Goal: Task Accomplishment & Management: Complete application form

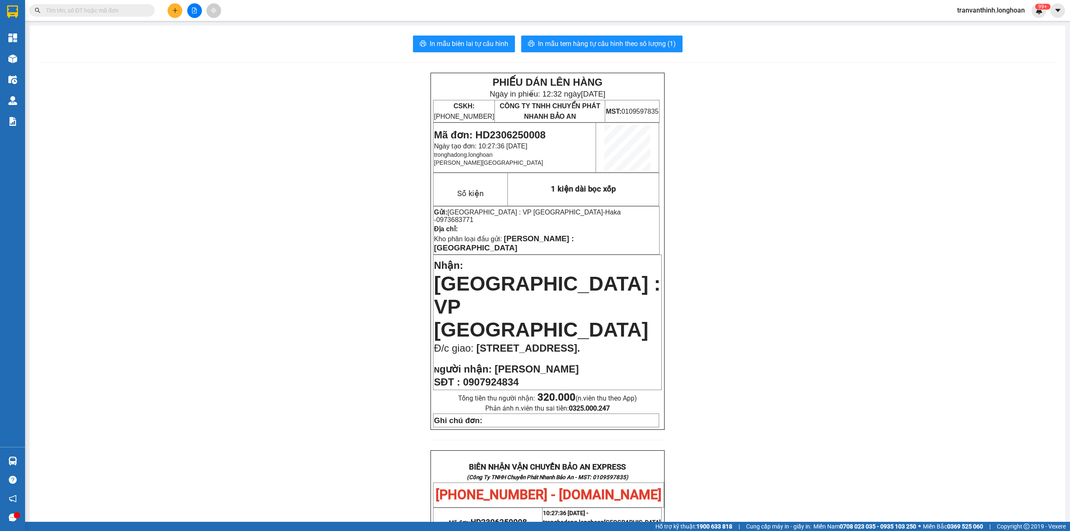
click at [99, 4] on span at bounding box center [91, 10] width 125 height 13
click at [100, 9] on input "text" at bounding box center [95, 10] width 99 height 9
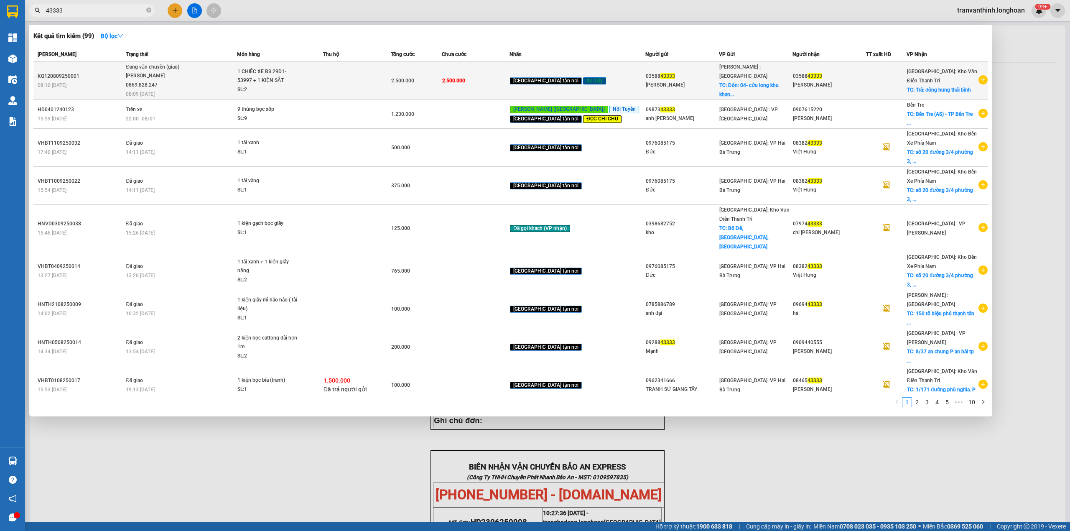
type input "43333"
click at [845, 81] on div "[PERSON_NAME]" at bounding box center [829, 85] width 73 height 9
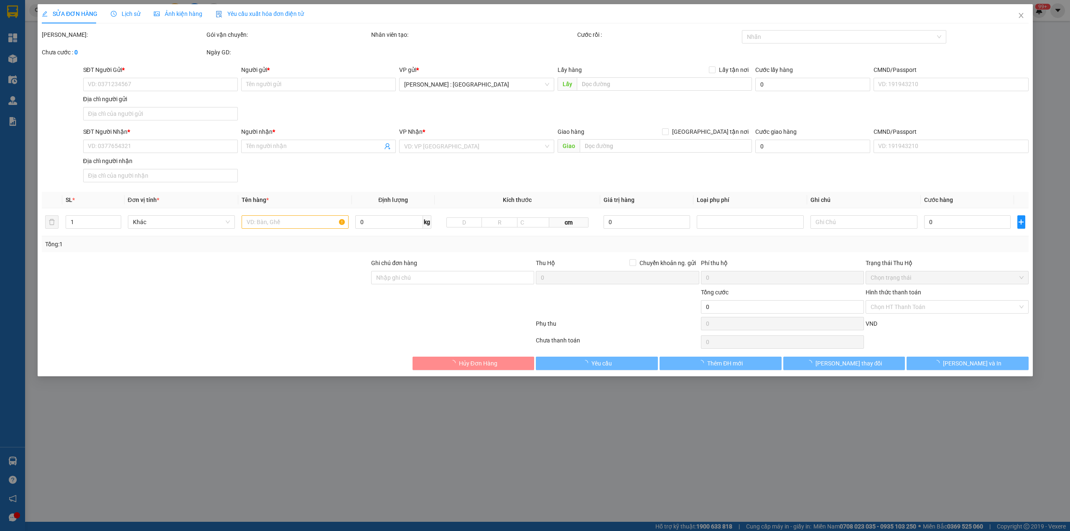
type input "0358843333"
type input "[PERSON_NAME]"
checkbox input "true"
type input "Đón: 04- cửu long khu khang linh p10 TP vũng tàu"
type input "0358843333"
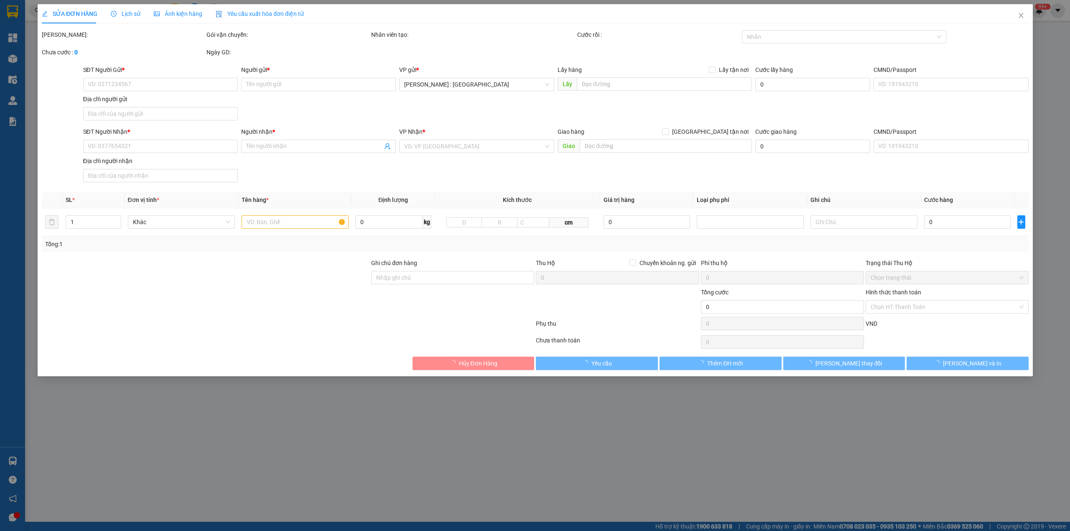
type input "[PERSON_NAME]"
checkbox input "true"
type input "Trả: đông hung thái bình"
type input "CHÌA KHÓA - CAVET QUẤN TAY LÁI"
type input "2.500.000"
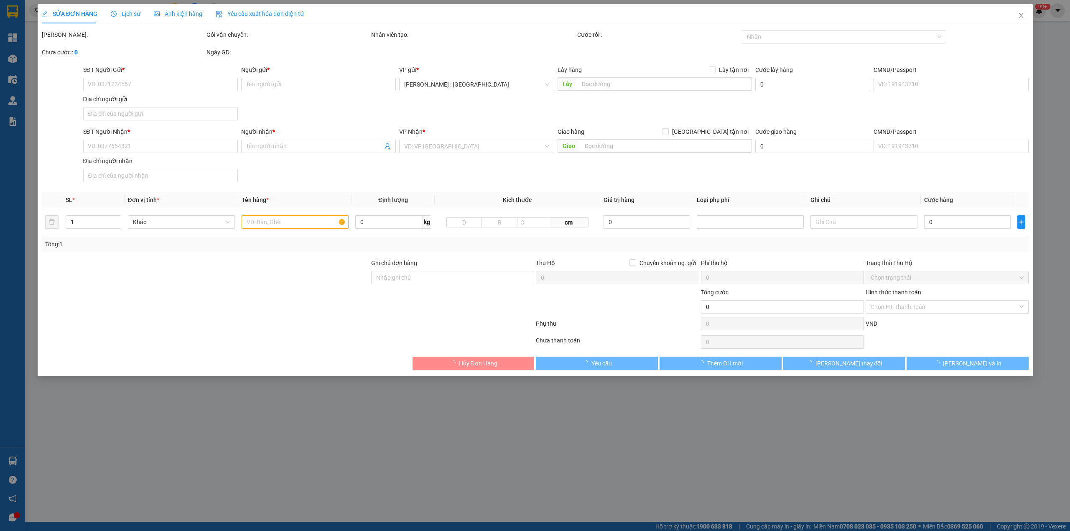
type input "2.500.000"
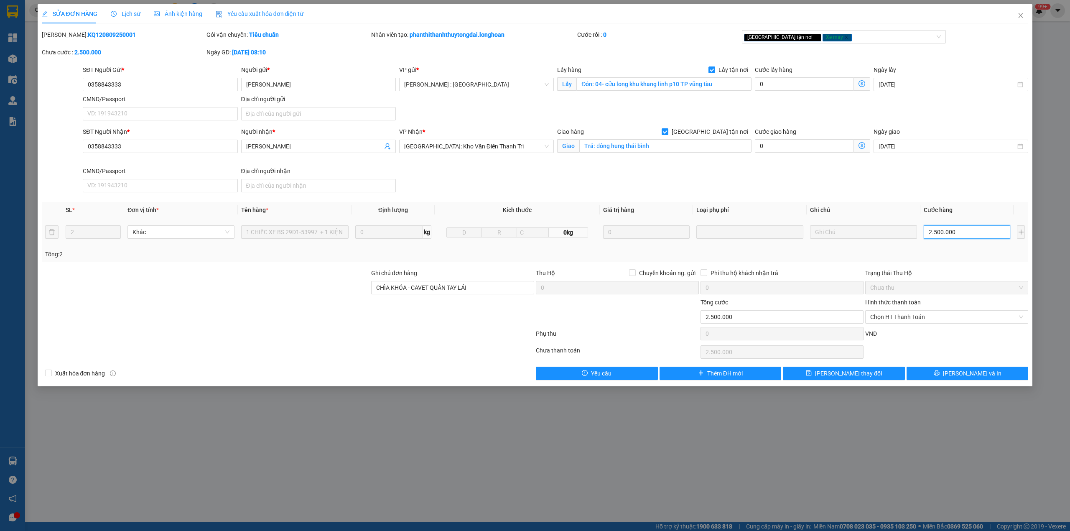
drag, startPoint x: 969, startPoint y: 237, endPoint x: 968, endPoint y: 248, distance: 11.7
click at [968, 237] on input "2.500.000" at bounding box center [967, 231] width 87 height 13
click at [980, 236] on input "2.500.000" at bounding box center [967, 231] width 87 height 13
click at [946, 229] on input "2.500.000" at bounding box center [967, 231] width 87 height 13
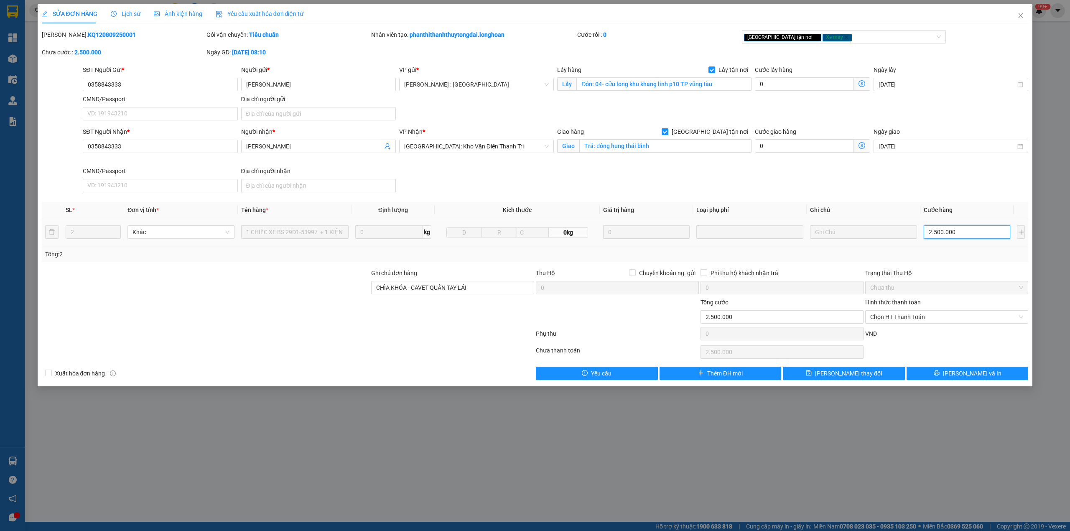
click at [945, 232] on input "2.500.000" at bounding box center [967, 231] width 87 height 13
click at [946, 233] on input "2.500.000" at bounding box center [967, 231] width 87 height 13
type input "3"
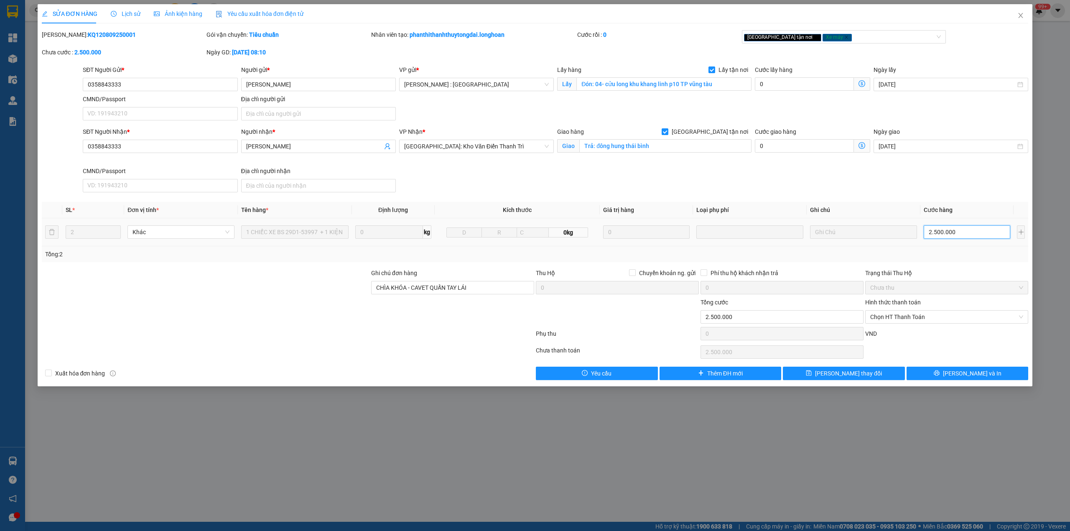
type input "3"
type input "0"
type input "2"
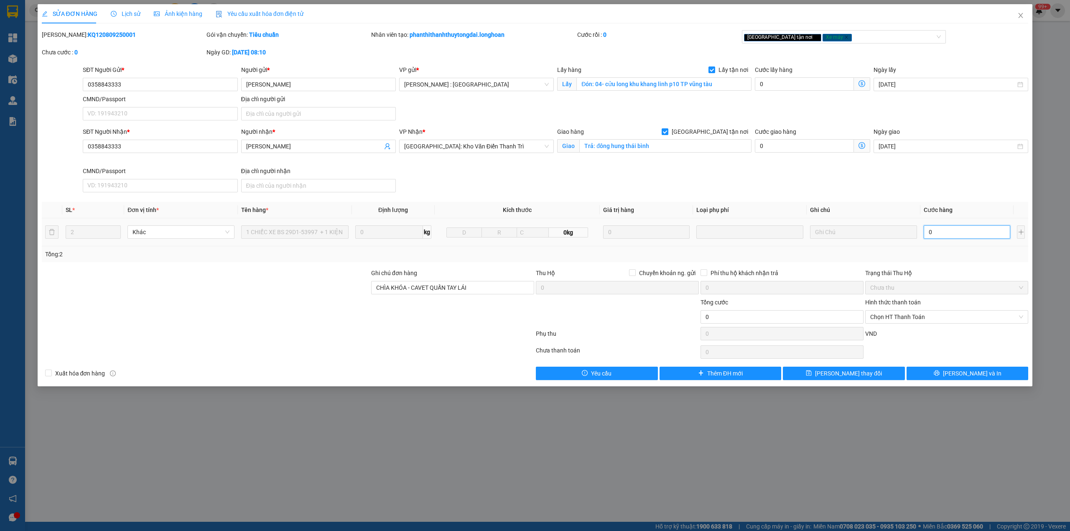
type input "2"
type input "02"
type input "23"
type input "023"
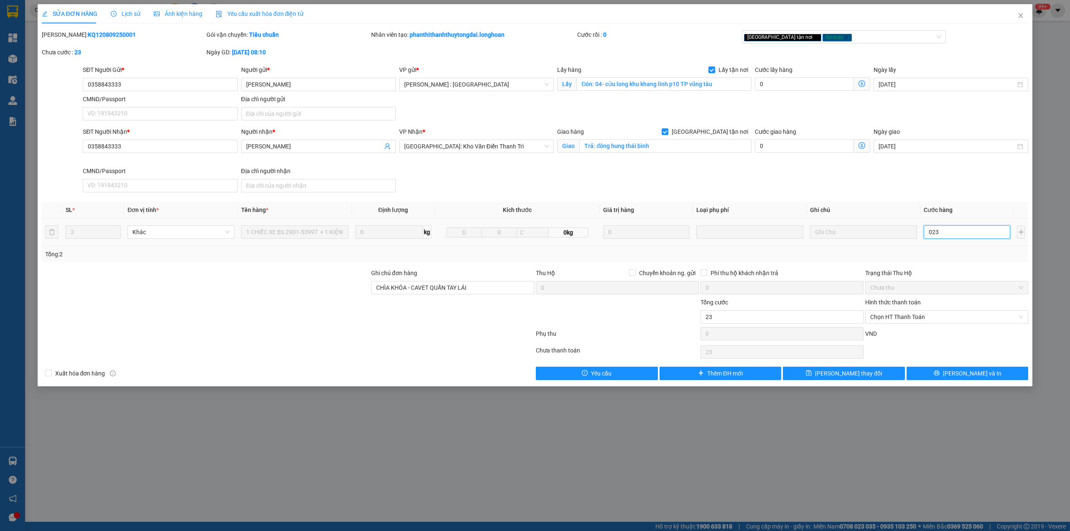
type input "230"
type input "0.230"
type input "2.300"
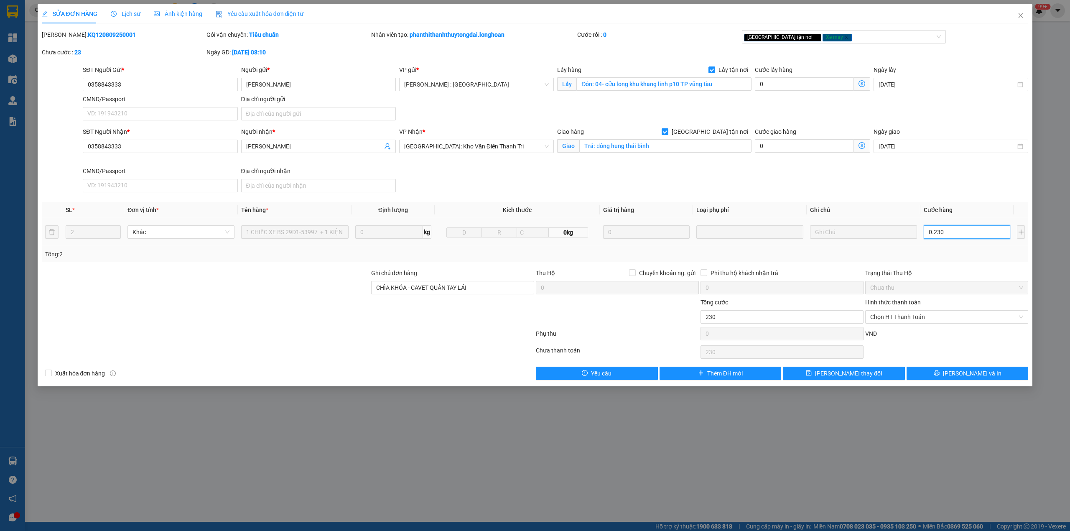
type input "02.300"
type input "23.000"
type input "023.000"
type input "230.000"
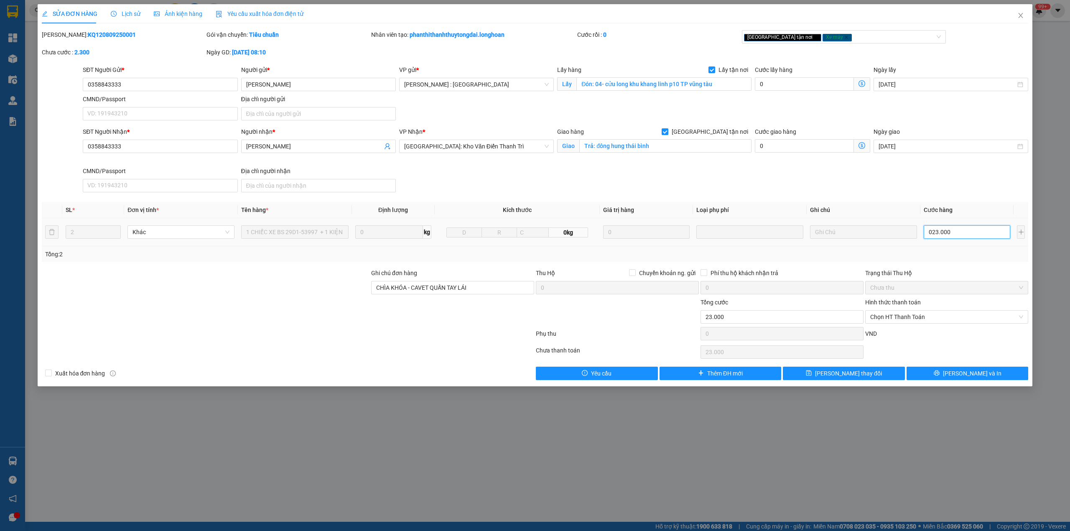
type input "230.000"
type input "0.230.000"
type input "2.300.000"
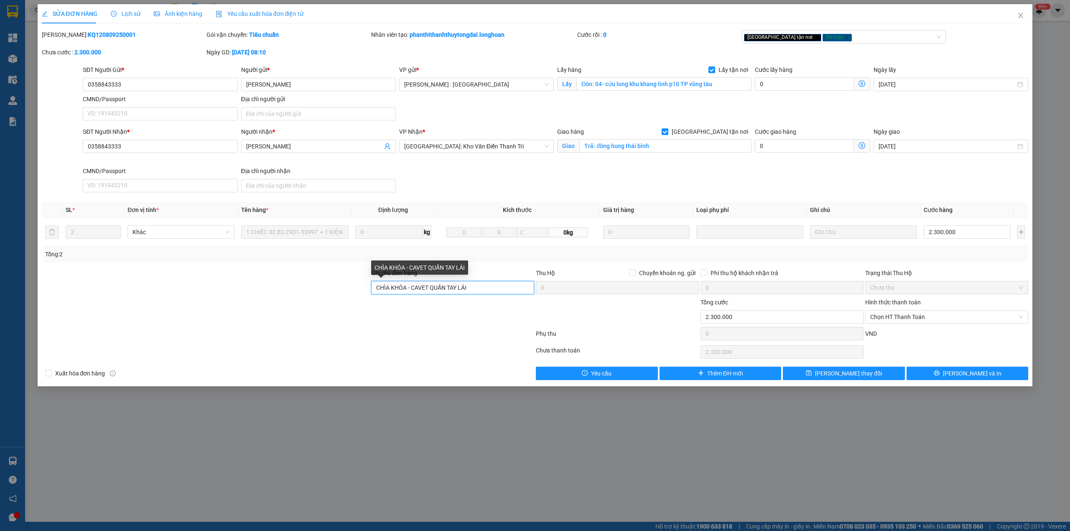
click at [415, 283] on input "CHÌA KHÓA - CAVET QUẤN TAY LÁI" at bounding box center [452, 287] width 163 height 13
click at [419, 288] on input "CHÌA KHÓA - CAVET QUẤN TAY LÁI" at bounding box center [452, 287] width 163 height 13
click at [420, 290] on input "CHÌA KHÓA - CAVET QUẤN TAY LÁI" at bounding box center [452, 287] width 163 height 13
type input "D"
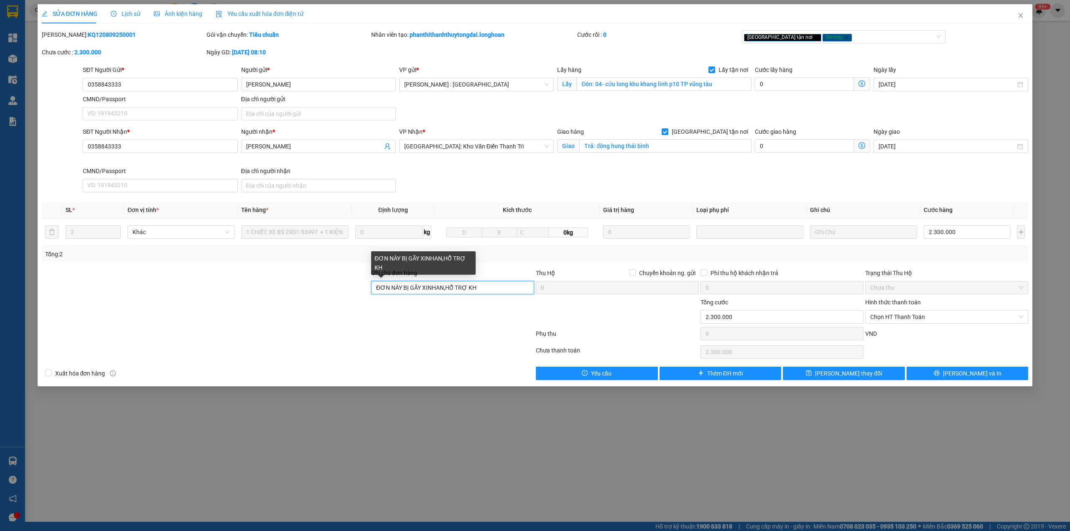
type input "ĐƠN NÀY BỊ GÃY XINHAN,HỖ TRỢ KHA"
click at [629, 269] on input "Chuyển khoản ng. gửi" at bounding box center [632, 272] width 6 height 6
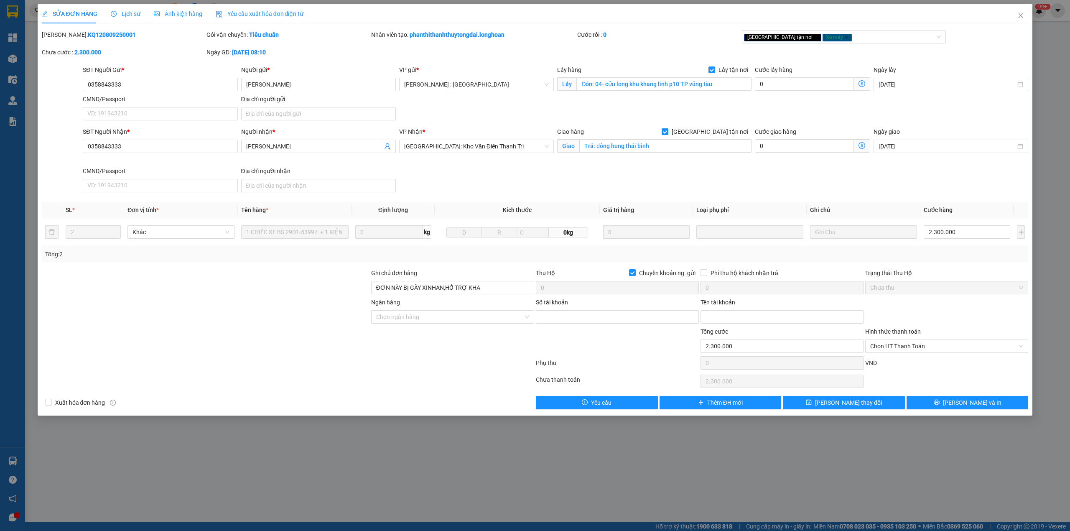
drag, startPoint x: 634, startPoint y: 272, endPoint x: 595, endPoint y: 313, distance: 56.8
click at [634, 273] on input "Chuyển khoản ng. gửi" at bounding box center [632, 272] width 6 height 6
checkbox input "false"
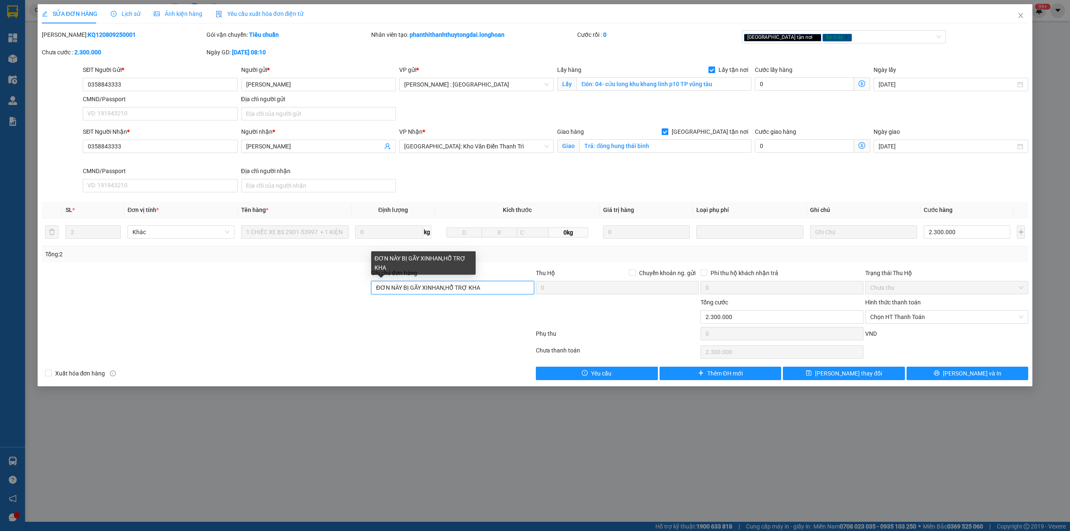
click at [488, 290] on input "ĐƠN NÀY BỊ GÃY XINHAN,HỖ TRỢ KHA" at bounding box center [452, 287] width 163 height 13
type input "ĐƠN NÀY BỊ GÃY XINHAN,HỖ TRỢ KHÁCH 200K"
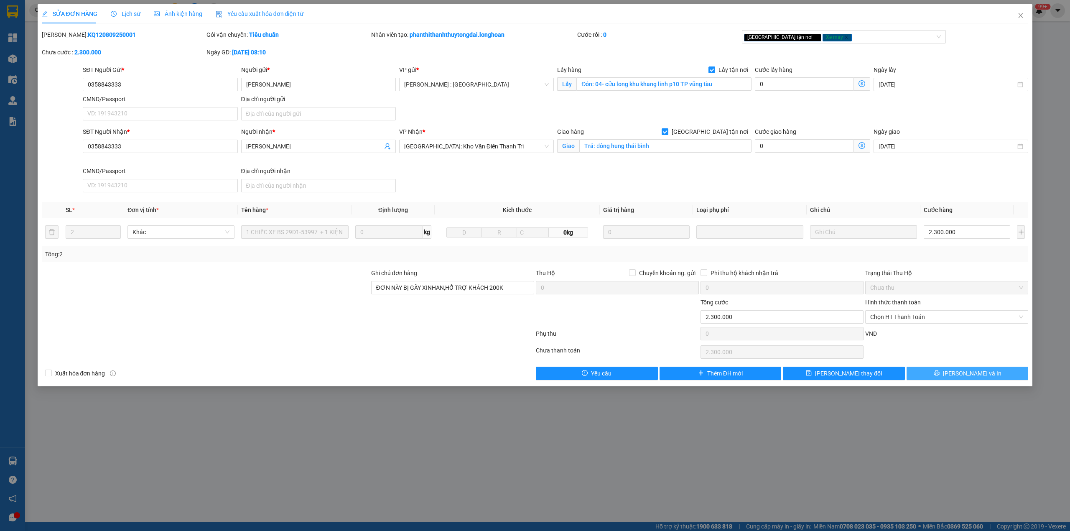
click at [977, 370] on button "[PERSON_NAME] và In" at bounding box center [967, 372] width 122 height 13
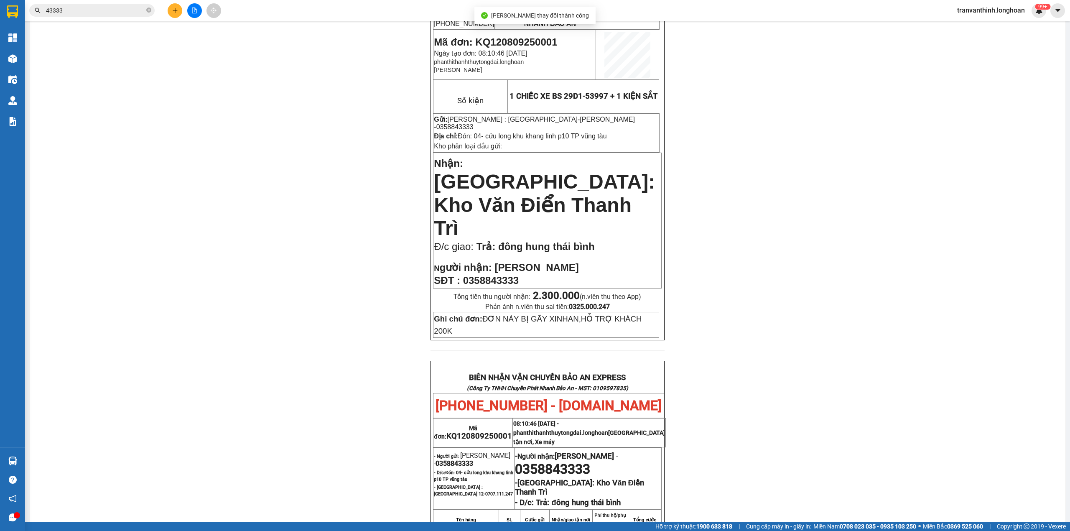
scroll to position [186, 0]
